Goal: Find specific page/section

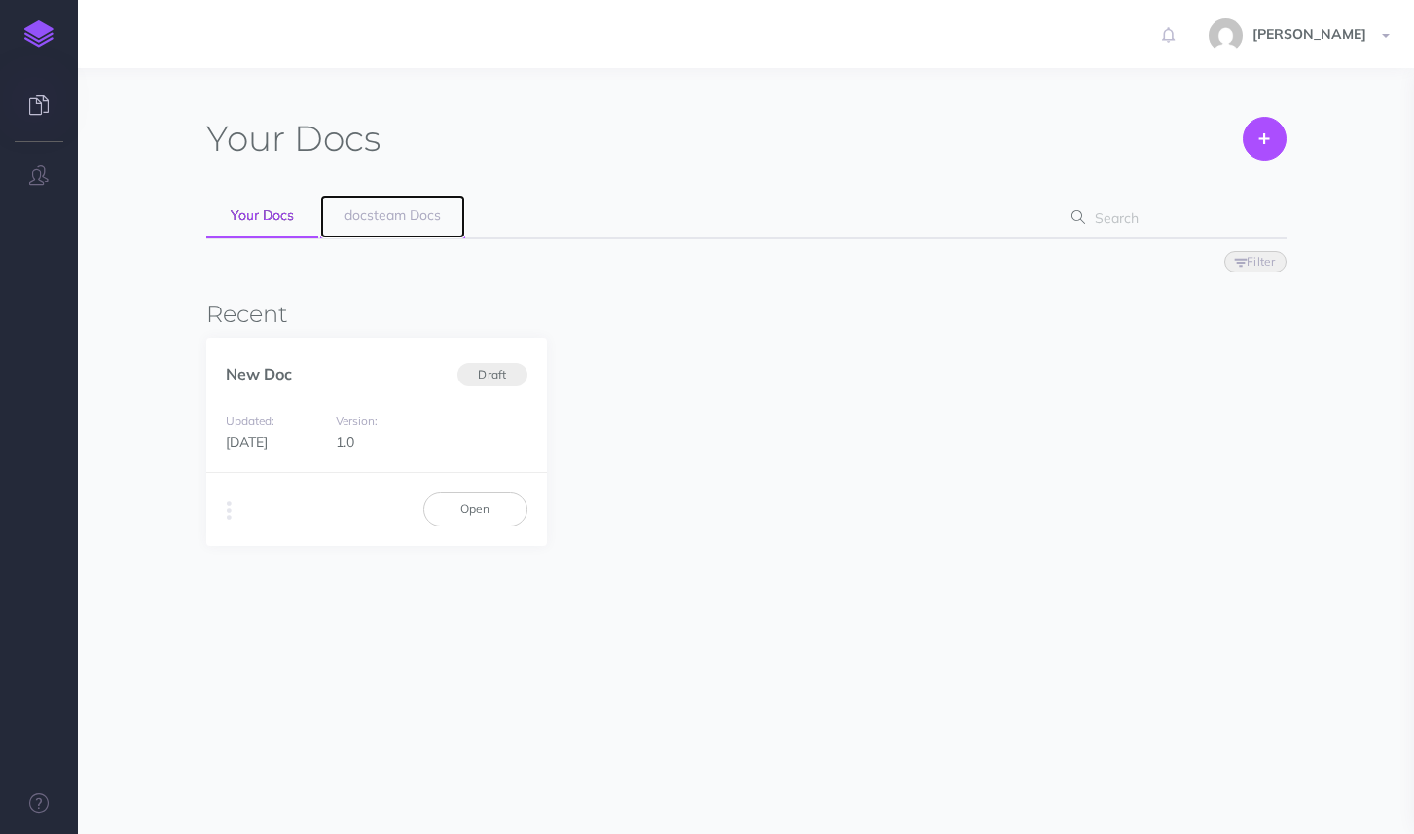
click at [419, 218] on span "docsteam Docs" at bounding box center [392, 215] width 96 height 18
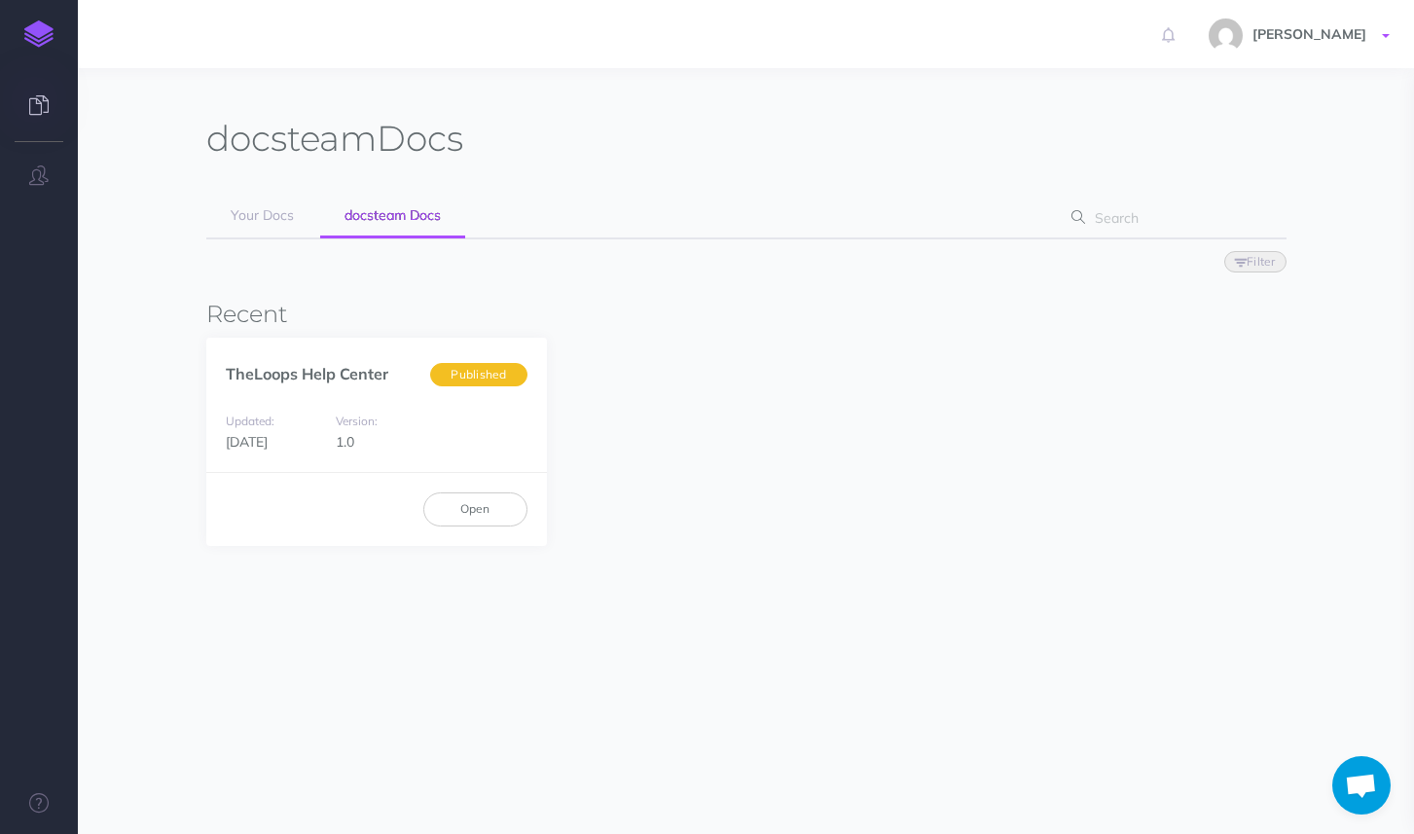
click at [1369, 39] on span "[PERSON_NAME]" at bounding box center [1308, 34] width 133 height 18
click at [1210, 151] on li "Teams" at bounding box center [1272, 144] width 243 height 24
click at [1310, 58] on link "[PERSON_NAME]" at bounding box center [1301, 34] width 225 height 68
click at [37, 108] on icon at bounding box center [38, 104] width 19 height 19
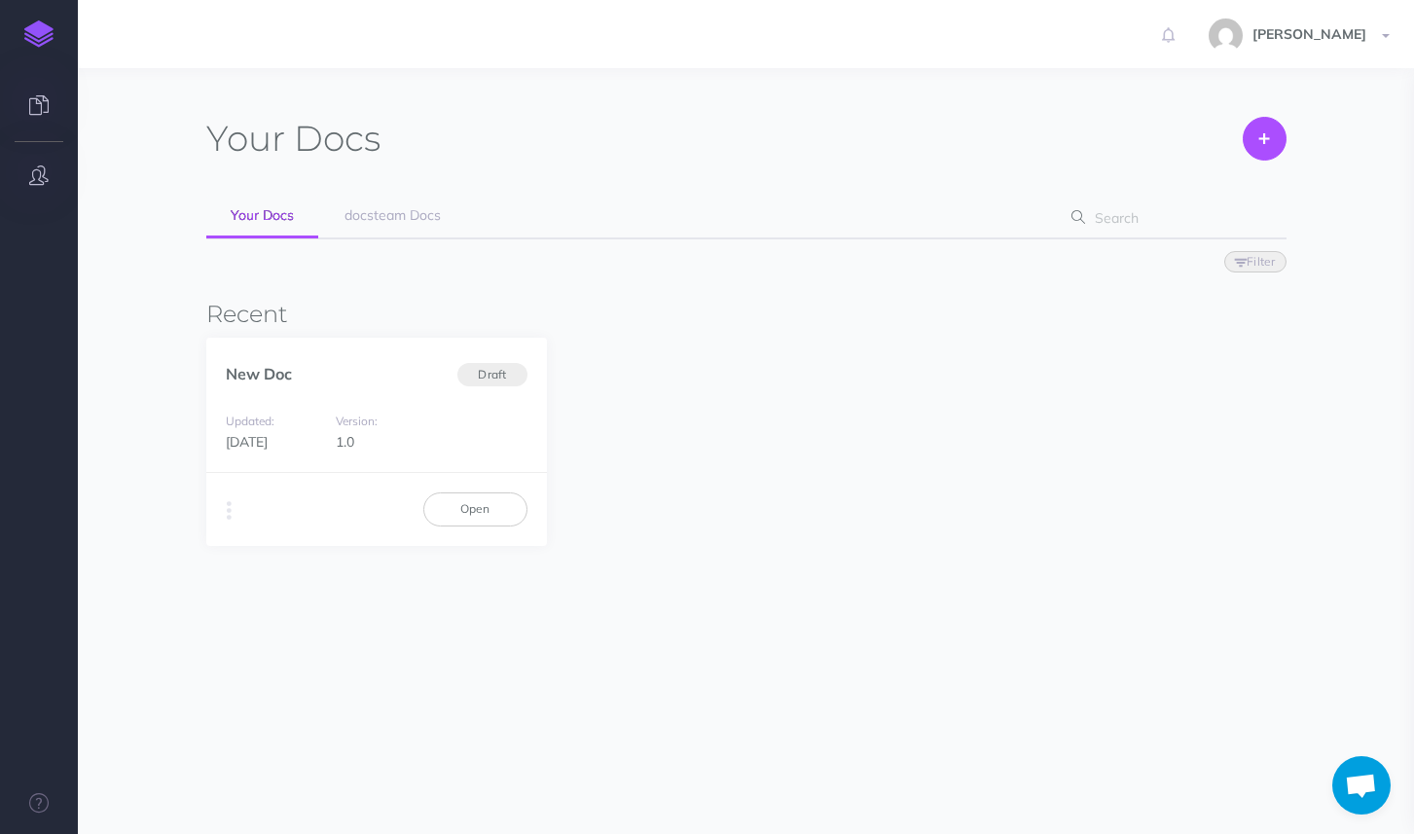
click at [50, 159] on button "button" at bounding box center [39, 176] width 78 height 58
